Goal: Check status: Check status

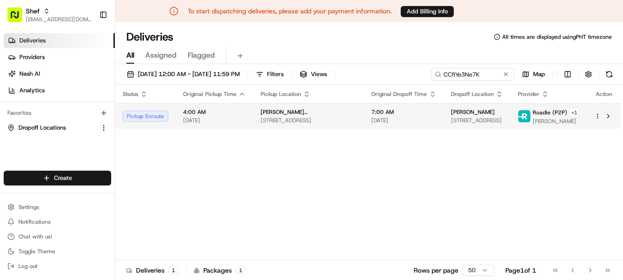
type input "CCfiYe3Ne7K"
click at [317, 111] on span "[PERSON_NAME] ([PHONE_NUMBER])" at bounding box center [309, 111] width 96 height 7
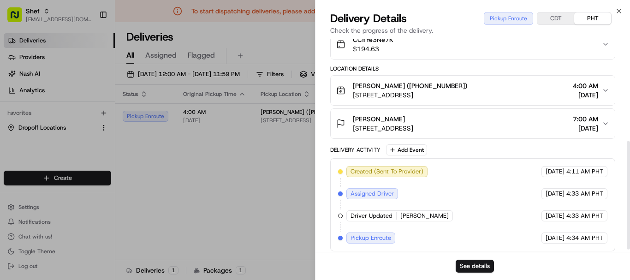
scroll to position [207, 0]
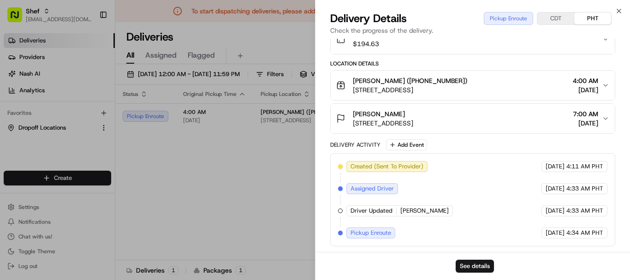
click at [408, 211] on span "[PERSON_NAME]" at bounding box center [424, 211] width 48 height 8
click at [464, 269] on button "See details" at bounding box center [475, 266] width 38 height 13
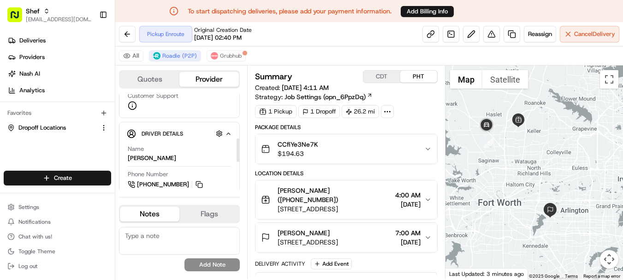
scroll to position [185, 0]
click at [198, 185] on button at bounding box center [199, 184] width 10 height 10
